Goal: Entertainment & Leisure: Consume media (video, audio)

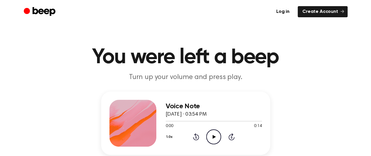
click at [210, 136] on icon "Play Audio" at bounding box center [213, 137] width 15 height 15
click at [215, 136] on icon "Play Audio" at bounding box center [213, 137] width 15 height 15
click at [211, 134] on icon "Play Audio" at bounding box center [213, 137] width 15 height 15
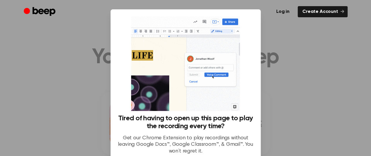
click at [277, 84] on div at bounding box center [185, 78] width 371 height 156
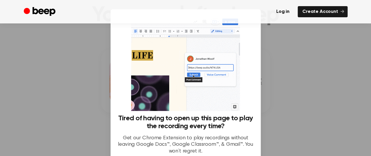
scroll to position [43, 0]
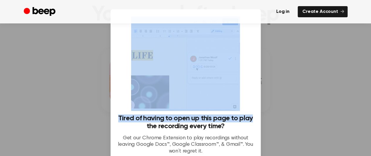
drag, startPoint x: 257, startPoint y: 101, endPoint x: 303, endPoint y: 74, distance: 54.0
click at [303, 74] on div "​ Tired of having to open up this page to play the recording every time? Get ou…" at bounding box center [185, 106] width 371 height 212
click at [303, 74] on div at bounding box center [185, 78] width 371 height 156
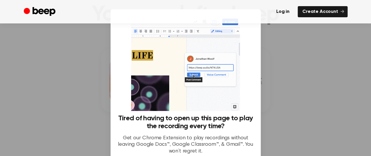
click at [303, 74] on div at bounding box center [185, 78] width 371 height 156
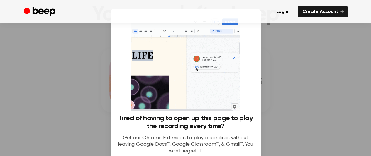
click at [303, 74] on div at bounding box center [185, 78] width 371 height 156
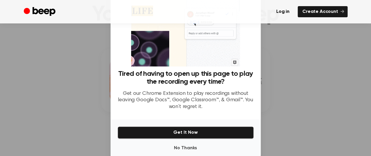
scroll to position [55, 0]
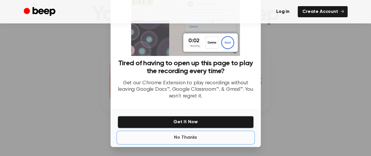
click at [187, 138] on button "No Thanks" at bounding box center [186, 138] width 136 height 12
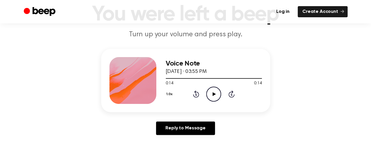
click at [216, 98] on icon "Play Audio" at bounding box center [213, 94] width 15 height 15
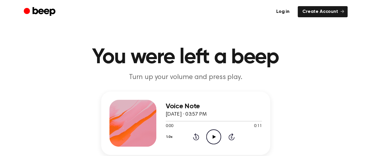
click at [216, 137] on icon "Play Audio" at bounding box center [213, 137] width 15 height 15
click at [213, 134] on icon "Play Audio" at bounding box center [213, 137] width 15 height 15
click at [212, 140] on icon "Play Audio" at bounding box center [213, 137] width 15 height 15
click at [213, 136] on icon at bounding box center [214, 137] width 3 height 4
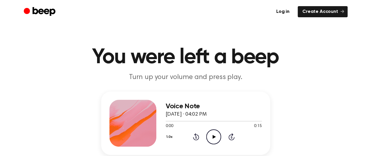
click at [211, 138] on icon "Play Audio" at bounding box center [213, 137] width 15 height 15
click at [212, 138] on icon "Play Audio" at bounding box center [213, 137] width 15 height 15
click at [215, 136] on icon "Play Audio" at bounding box center [213, 137] width 15 height 15
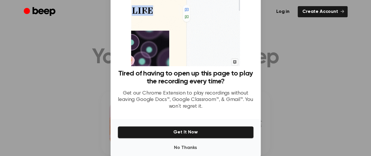
scroll to position [45, 0]
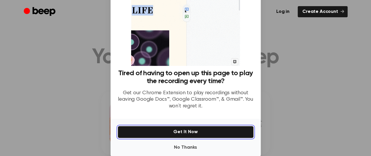
click at [217, 135] on button "Get It Now" at bounding box center [186, 132] width 136 height 12
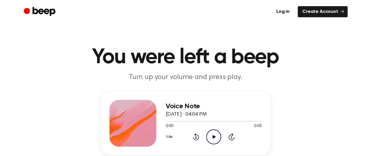
click at [212, 137] on icon "Play Audio" at bounding box center [213, 137] width 15 height 15
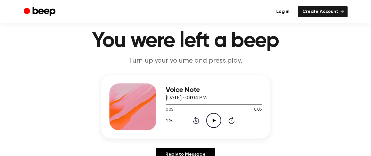
scroll to position [19, 0]
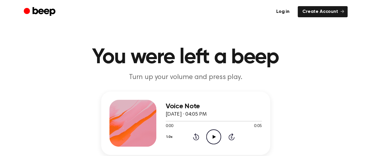
click at [210, 138] on icon "Play Audio" at bounding box center [213, 137] width 15 height 15
click at [217, 138] on icon "Play Audio" at bounding box center [213, 137] width 15 height 15
click at [210, 135] on icon "Play Audio" at bounding box center [213, 137] width 15 height 15
click at [210, 137] on icon "Play Audio" at bounding box center [213, 137] width 15 height 15
click at [217, 135] on icon "Play Audio" at bounding box center [213, 137] width 15 height 15
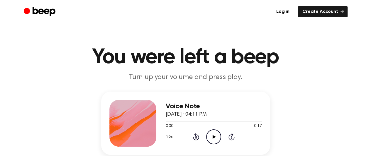
click at [210, 136] on icon "Play Audio" at bounding box center [213, 137] width 15 height 15
click at [212, 139] on icon "Play Audio" at bounding box center [213, 137] width 15 height 15
click at [214, 136] on icon at bounding box center [214, 137] width 3 height 4
click at [211, 135] on icon "Play Audio" at bounding box center [213, 137] width 15 height 15
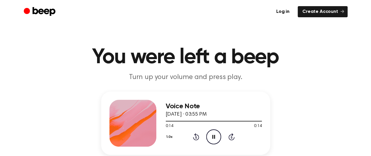
click at [211, 135] on icon "Pause Audio" at bounding box center [213, 137] width 15 height 15
click at [211, 135] on icon "Play Audio" at bounding box center [213, 137] width 15 height 15
click at [210, 138] on icon "Play Audio" at bounding box center [213, 137] width 15 height 15
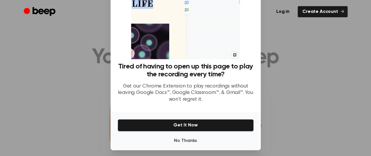
scroll to position [53, 0]
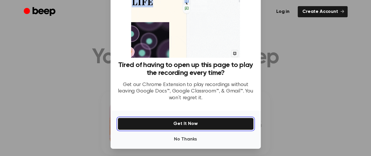
click at [230, 125] on button "Get It Now" at bounding box center [186, 124] width 136 height 12
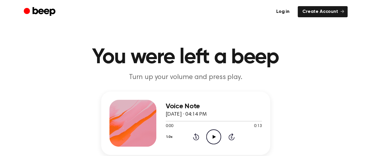
click at [212, 138] on icon "Play Audio" at bounding box center [213, 137] width 15 height 15
click at [210, 137] on icon "Play Audio" at bounding box center [213, 137] width 15 height 15
click at [211, 136] on icon "Play Audio" at bounding box center [213, 137] width 15 height 15
click at [183, 121] on div at bounding box center [196, 121] width 60 height 1
click at [183, 121] on div at bounding box center [179, 121] width 26 height 1
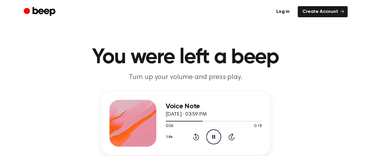
click at [212, 139] on icon at bounding box center [213, 137] width 3 height 4
click at [211, 134] on icon "Play Audio" at bounding box center [213, 137] width 15 height 15
click at [212, 140] on icon "Play Audio" at bounding box center [213, 137] width 15 height 15
click at [213, 138] on icon at bounding box center [214, 137] width 3 height 4
click at [212, 137] on icon "Play Audio" at bounding box center [213, 137] width 15 height 15
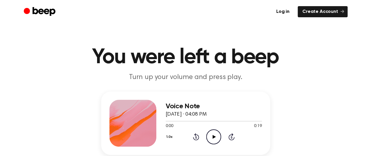
click at [213, 139] on icon "Play Audio" at bounding box center [213, 137] width 15 height 15
click at [212, 136] on icon "Play Audio" at bounding box center [213, 137] width 15 height 15
click at [212, 132] on icon "Play Audio" at bounding box center [213, 137] width 15 height 15
click at [214, 136] on icon at bounding box center [214, 137] width 3 height 4
click at [213, 137] on icon at bounding box center [214, 137] width 3 height 4
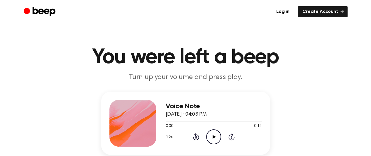
click at [212, 137] on icon "Play Audio" at bounding box center [213, 137] width 15 height 15
click at [212, 139] on icon "Play Audio" at bounding box center [213, 137] width 15 height 15
click at [214, 134] on icon "Play Audio" at bounding box center [213, 137] width 15 height 15
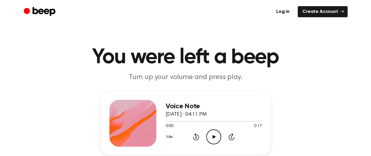
click at [212, 139] on icon "Play Audio" at bounding box center [213, 137] width 15 height 15
click at [214, 139] on icon "Play Audio" at bounding box center [213, 137] width 15 height 15
click at [215, 137] on icon at bounding box center [214, 137] width 3 height 4
click at [215, 138] on icon "Play Audio" at bounding box center [213, 137] width 15 height 15
click at [215, 138] on icon at bounding box center [213, 137] width 3 height 4
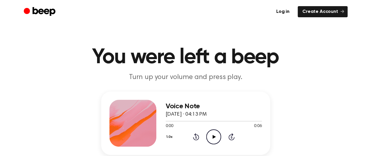
click at [214, 137] on icon at bounding box center [214, 137] width 3 height 4
click at [215, 138] on icon "Play Audio" at bounding box center [213, 137] width 15 height 15
click at [213, 136] on icon at bounding box center [214, 137] width 3 height 4
click at [218, 134] on icon "Play Audio" at bounding box center [213, 137] width 15 height 15
click at [218, 135] on icon "Play Audio" at bounding box center [213, 137] width 15 height 15
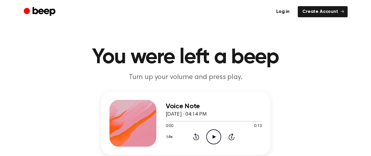
click at [217, 138] on icon "Play Audio" at bounding box center [213, 137] width 15 height 15
click at [213, 135] on icon at bounding box center [214, 137] width 3 height 4
click at [212, 139] on icon "Play Audio" at bounding box center [213, 137] width 15 height 15
click at [213, 137] on icon at bounding box center [214, 137] width 3 height 4
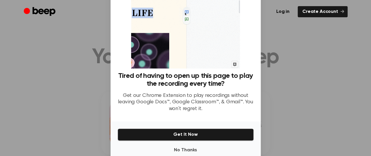
scroll to position [55, 0]
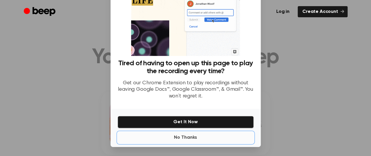
click at [181, 138] on button "No Thanks" at bounding box center [186, 138] width 136 height 12
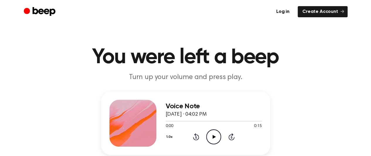
click at [215, 137] on icon at bounding box center [214, 137] width 3 height 4
click at [213, 134] on icon "Play Audio" at bounding box center [213, 137] width 15 height 15
click at [213, 136] on icon at bounding box center [214, 137] width 3 height 4
click at [213, 138] on icon at bounding box center [214, 137] width 3 height 4
click at [213, 136] on icon at bounding box center [214, 137] width 3 height 4
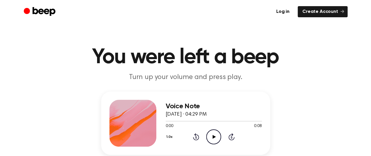
click at [214, 136] on icon at bounding box center [214, 137] width 3 height 4
click at [214, 135] on icon "Play Audio" at bounding box center [213, 137] width 15 height 15
click at [213, 138] on icon at bounding box center [214, 137] width 3 height 4
click at [215, 136] on icon at bounding box center [214, 137] width 3 height 4
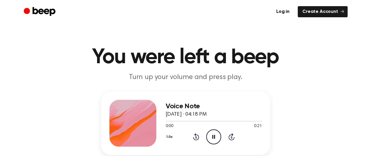
click at [212, 136] on icon "Pause Audio" at bounding box center [213, 137] width 15 height 15
click at [212, 136] on icon "Play Audio" at bounding box center [213, 137] width 15 height 15
click at [212, 141] on icon "Play Audio" at bounding box center [213, 137] width 15 height 15
click at [216, 138] on icon "Play Audio" at bounding box center [213, 137] width 15 height 15
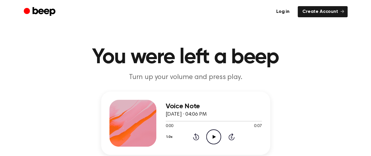
click at [213, 138] on icon at bounding box center [214, 137] width 3 height 4
click at [215, 136] on icon "Play Audio" at bounding box center [213, 137] width 15 height 15
click at [213, 134] on icon "Play Audio" at bounding box center [213, 137] width 15 height 15
click at [214, 134] on icon "Play Audio" at bounding box center [213, 137] width 15 height 15
click at [215, 136] on icon "Play Audio" at bounding box center [213, 137] width 15 height 15
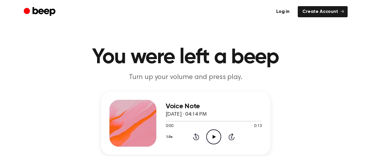
drag, startPoint x: 0, startPoint y: 0, endPoint x: 188, endPoint y: 65, distance: 198.7
click at [177, 20] on div "Log in Create Account" at bounding box center [186, 11] width 324 height 23
